Goal: Information Seeking & Learning: Learn about a topic

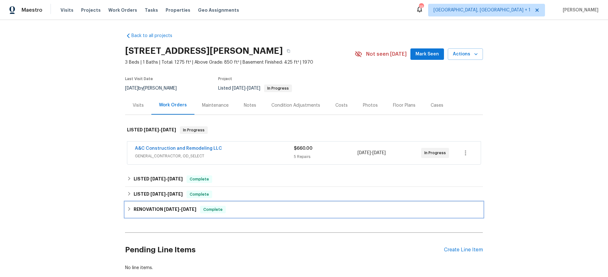
click at [156, 211] on h6 "RENOVATION [DATE] - [DATE]" at bounding box center [165, 210] width 63 height 8
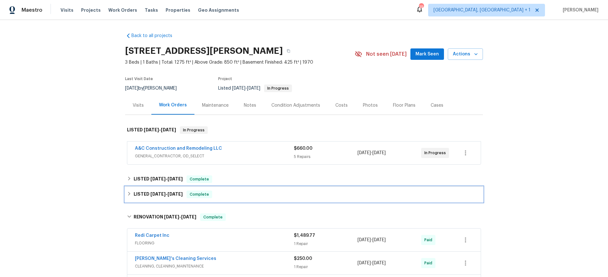
click at [161, 190] on div "LISTED [DATE] - [DATE] Complete" at bounding box center [304, 194] width 358 height 15
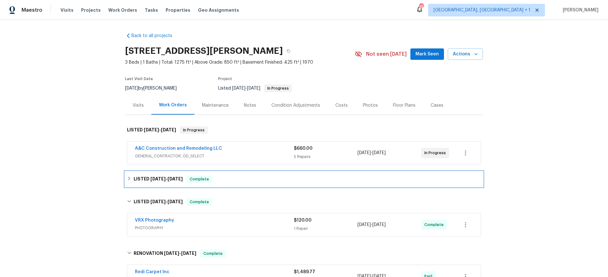
click at [160, 177] on span "[DATE]" at bounding box center [157, 179] width 15 height 4
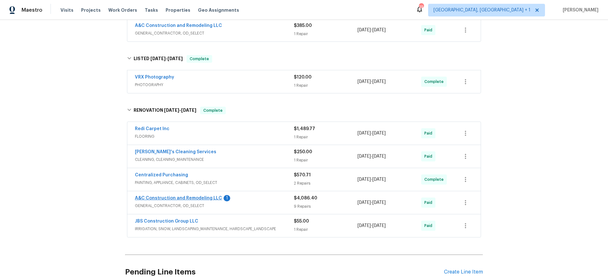
scroll to position [179, 0]
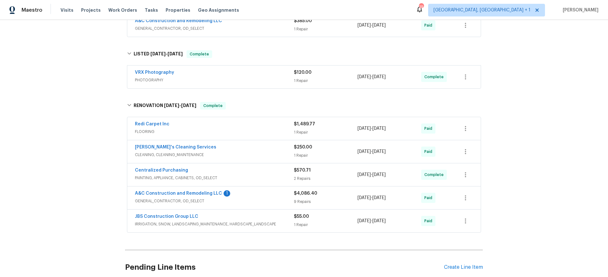
click at [246, 221] on span "IRRIGATION, SNOW, LANDSCAPING_MAINTENANCE, HARDSCAPE_LANDSCAPE" at bounding box center [214, 224] width 159 height 6
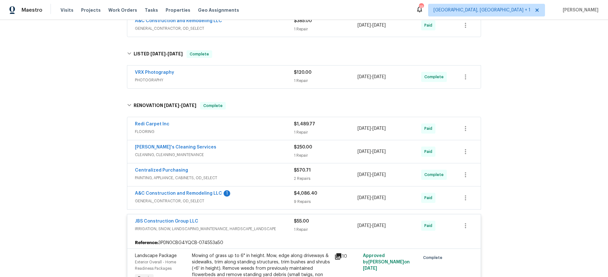
click at [247, 199] on span "GENERAL_CONTRACTOR, OD_SELECT" at bounding box center [214, 201] width 159 height 6
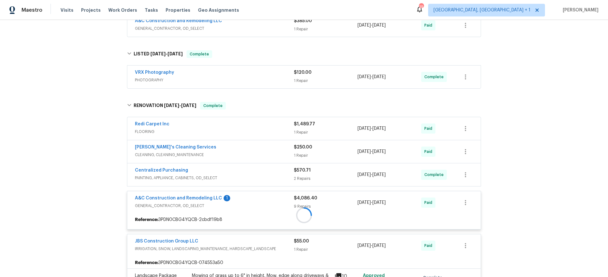
click at [228, 172] on div "Centralized Purchasing" at bounding box center [214, 171] width 159 height 8
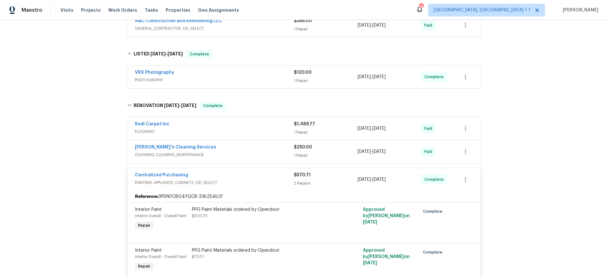
click at [213, 148] on div "[PERSON_NAME]'s Cleaning Services" at bounding box center [214, 148] width 159 height 8
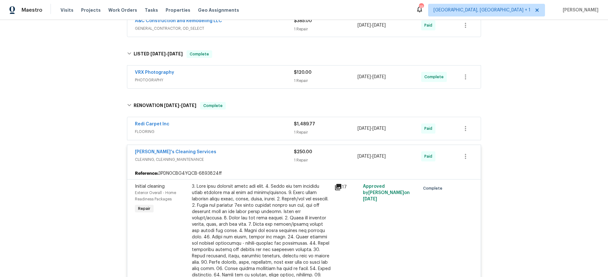
click at [213, 124] on div "Redi Carpet Inc" at bounding box center [214, 125] width 159 height 8
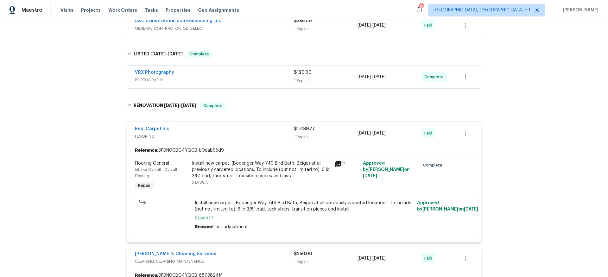
click at [215, 76] on div "VRX Photography" at bounding box center [214, 73] width 159 height 8
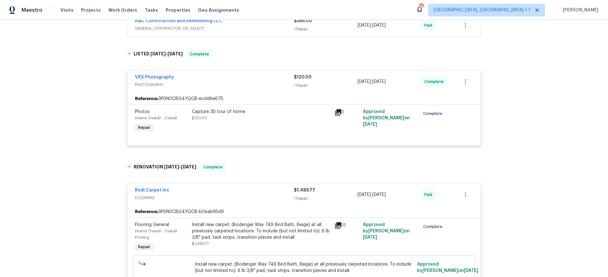
click at [224, 22] on div "A&C Construction and Remodeling LLC" at bounding box center [214, 22] width 159 height 8
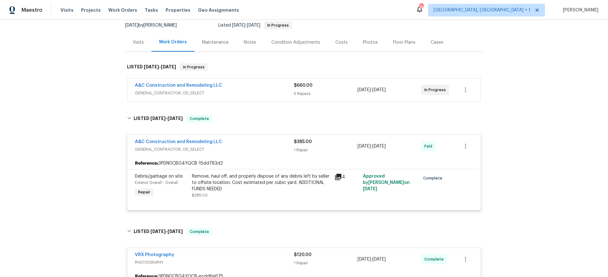
scroll to position [63, 0]
click at [300, 91] on div "5 Repairs" at bounding box center [326, 94] width 64 height 6
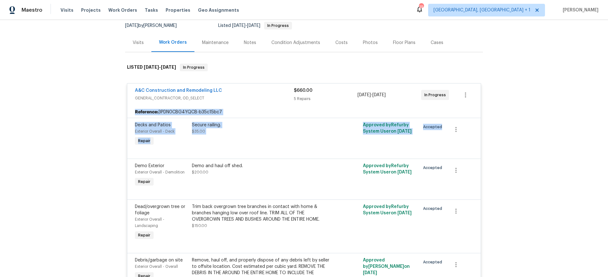
drag, startPoint x: 529, startPoint y: 116, endPoint x: 531, endPoint y: 121, distance: 5.9
click at [532, 121] on div "Back to all projects [STREET_ADDRESS][PERSON_NAME] 3 Beds | 1 Baths | Total: 12…" at bounding box center [304, 148] width 608 height 257
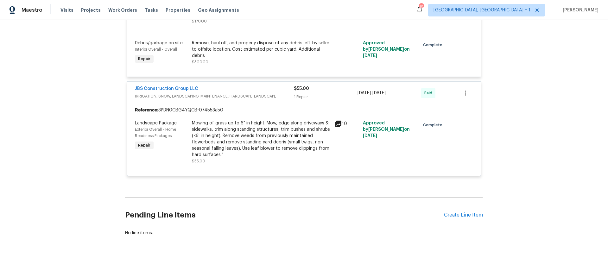
scroll to position [1655, 0]
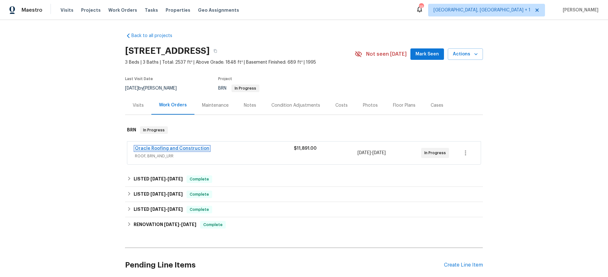
click at [155, 148] on link "Oracle Roofing and Construction" at bounding box center [172, 148] width 74 height 4
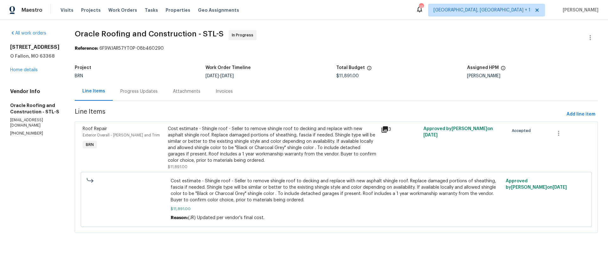
click at [133, 95] on div "Progress Updates" at bounding box center [139, 91] width 53 height 19
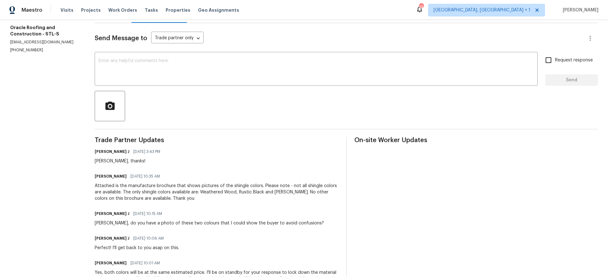
scroll to position [101, 0]
